Goal: Navigation & Orientation: Find specific page/section

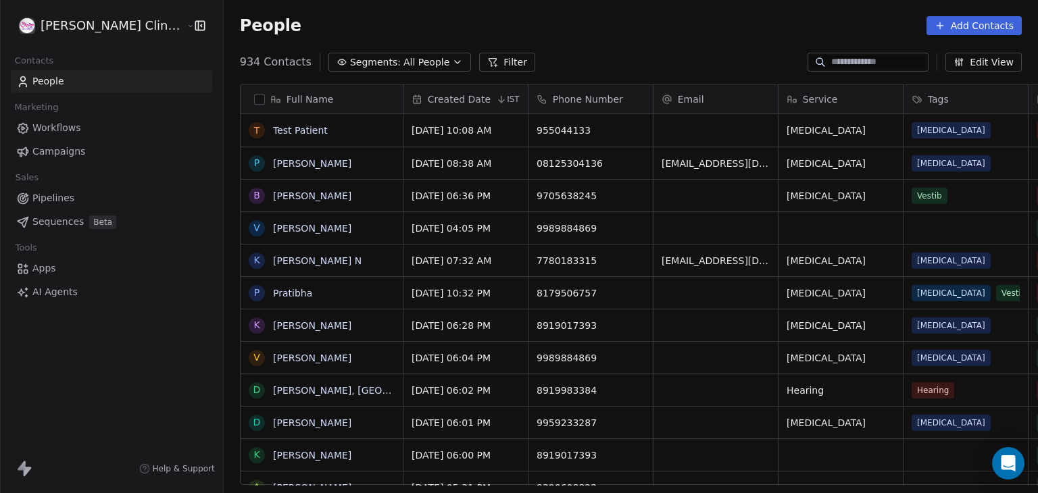
scroll to position [423, 844]
